Goal: Transaction & Acquisition: Subscribe to service/newsletter

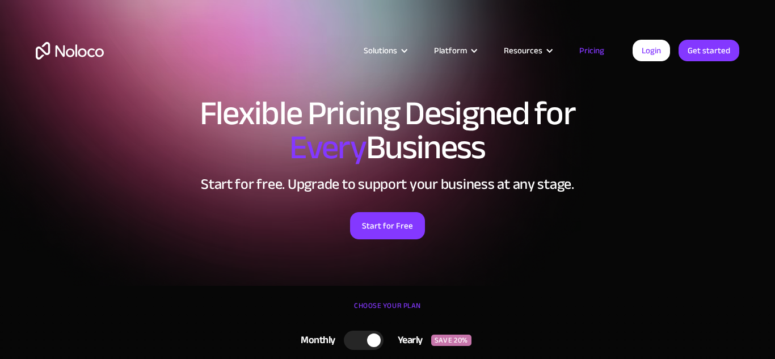
click at [356, 340] on div at bounding box center [364, 340] width 40 height 19
click at [373, 342] on div at bounding box center [368, 340] width 40 height 19
click at [391, 224] on link "Start for Free" at bounding box center [387, 225] width 75 height 27
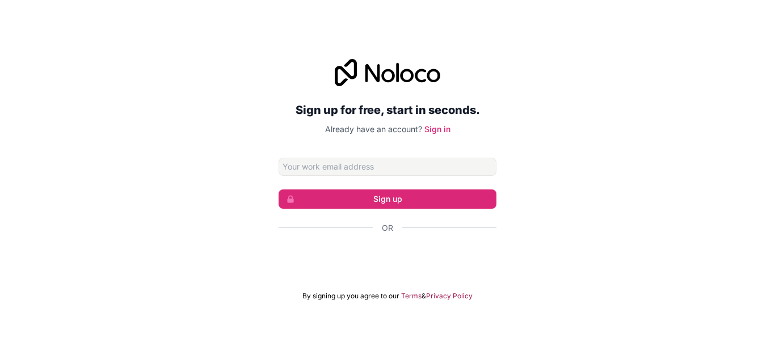
click at [434, 163] on input "Email address" at bounding box center [388, 167] width 218 height 18
